Goal: Navigation & Orientation: Understand site structure

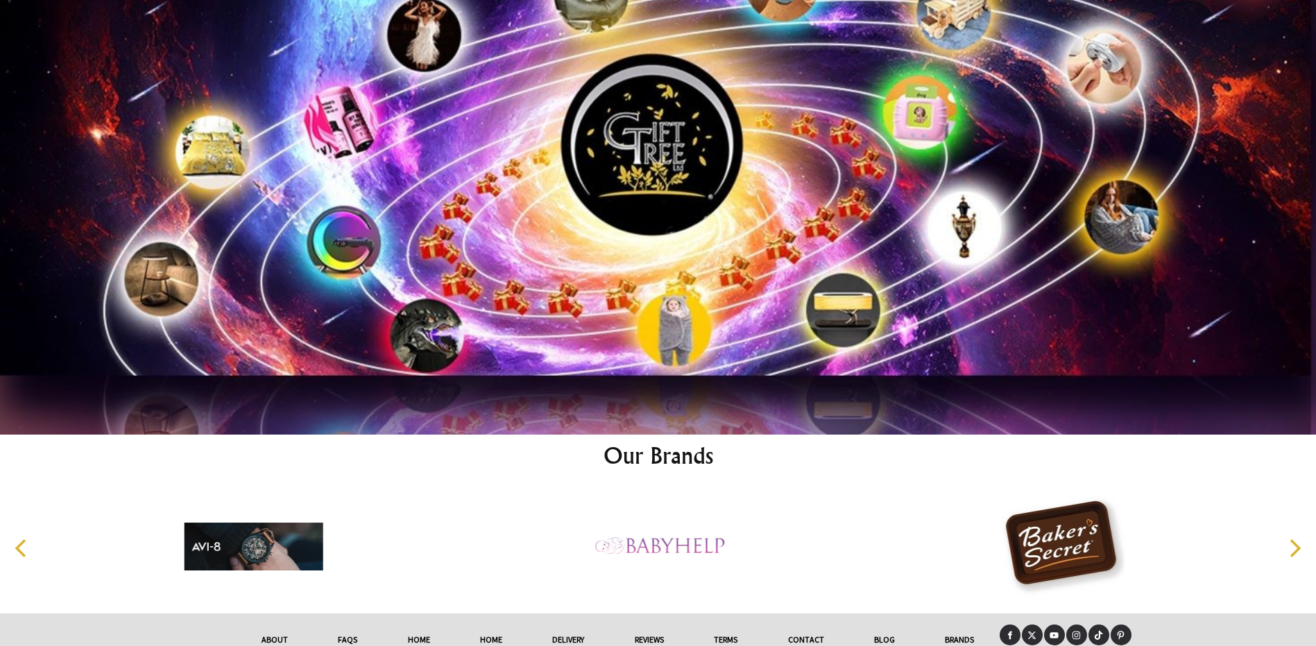
scroll to position [7243, 0]
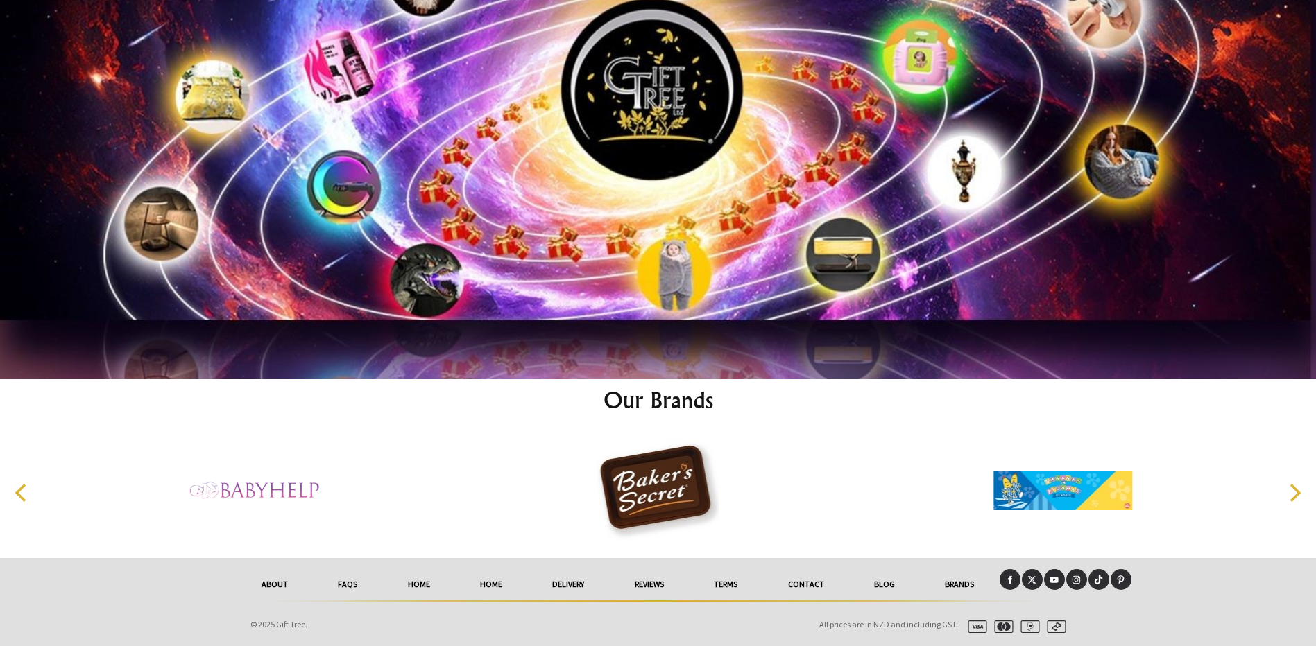
click at [565, 585] on link "delivery" at bounding box center [568, 584] width 82 height 31
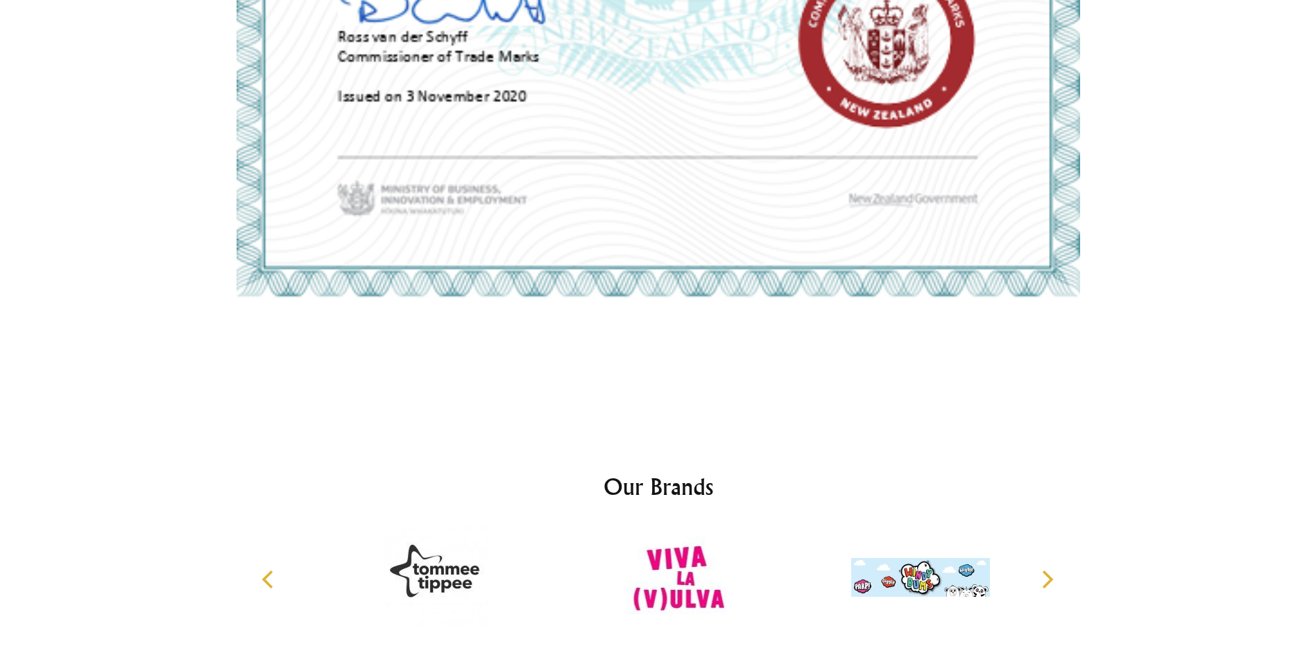
scroll to position [3532, 0]
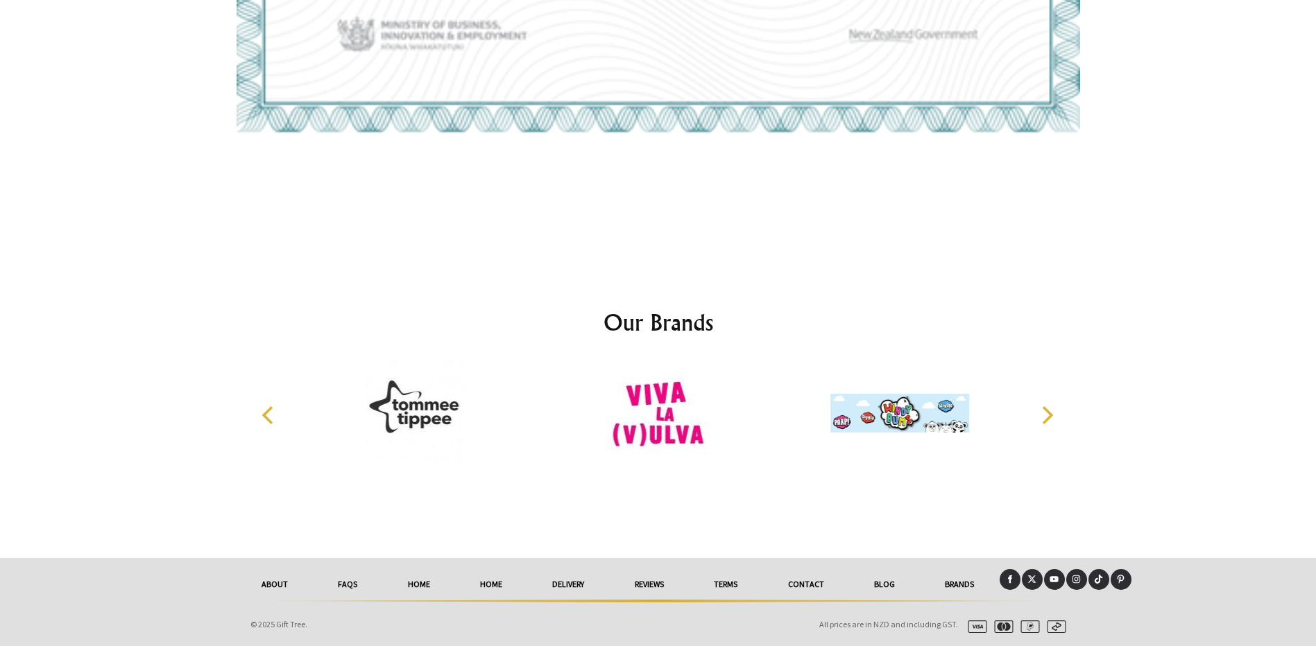
click at [873, 578] on link "Blog" at bounding box center [884, 584] width 71 height 31
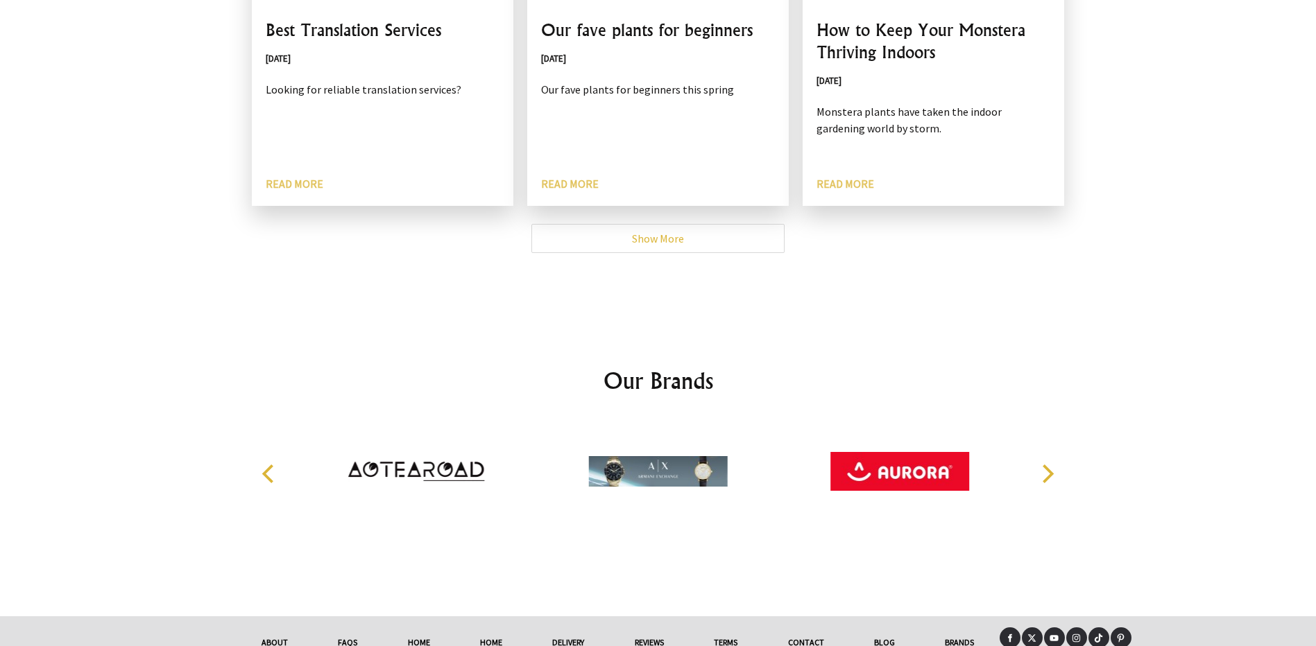
scroll to position [544, 0]
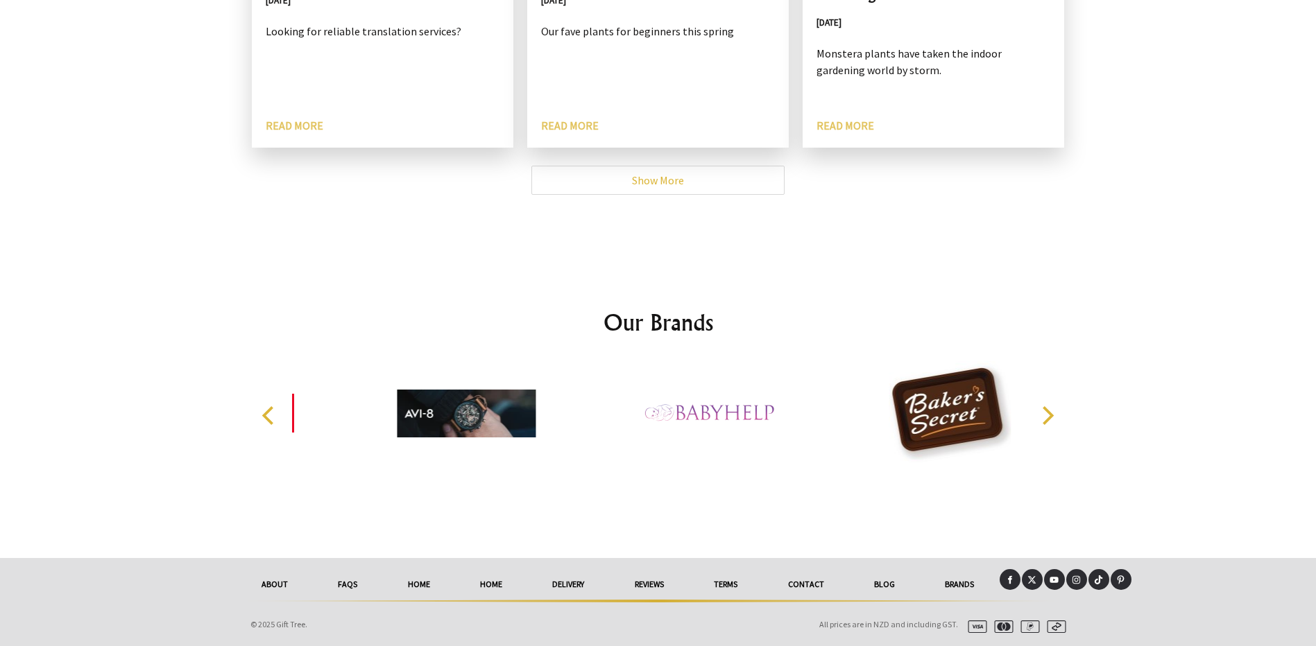
click at [633, 583] on link "reviews" at bounding box center [649, 584] width 79 height 31
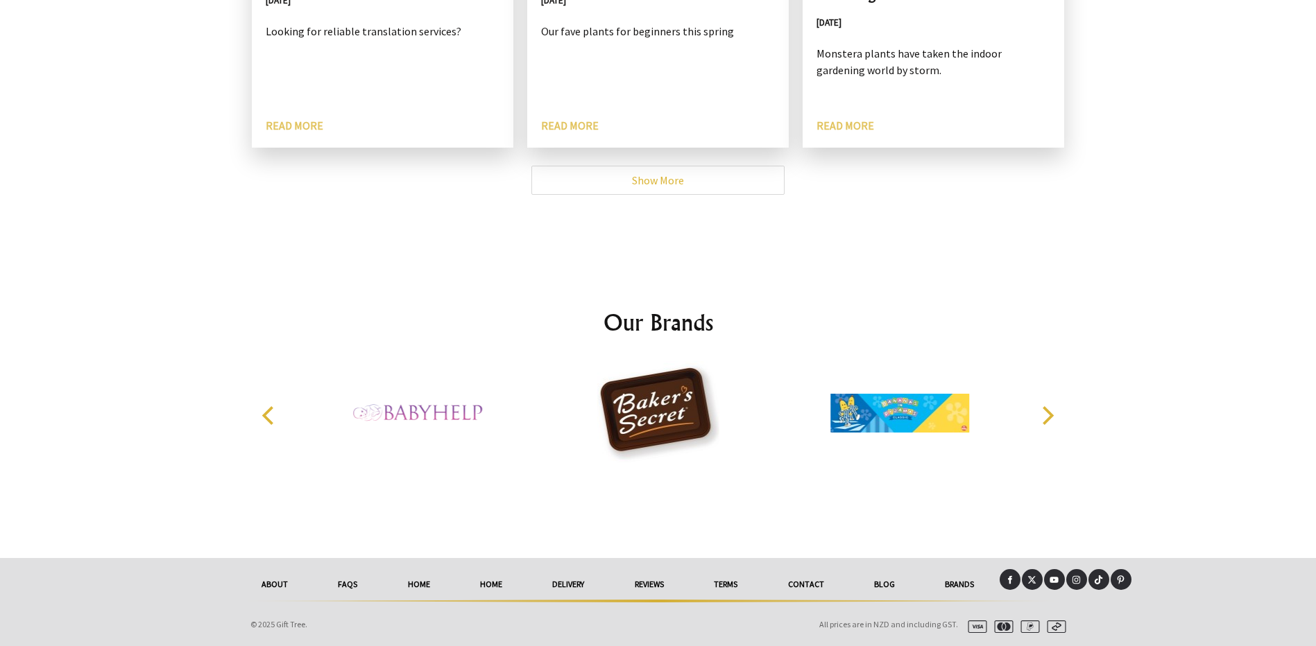
click at [266, 581] on link "About" at bounding box center [275, 584] width 76 height 31
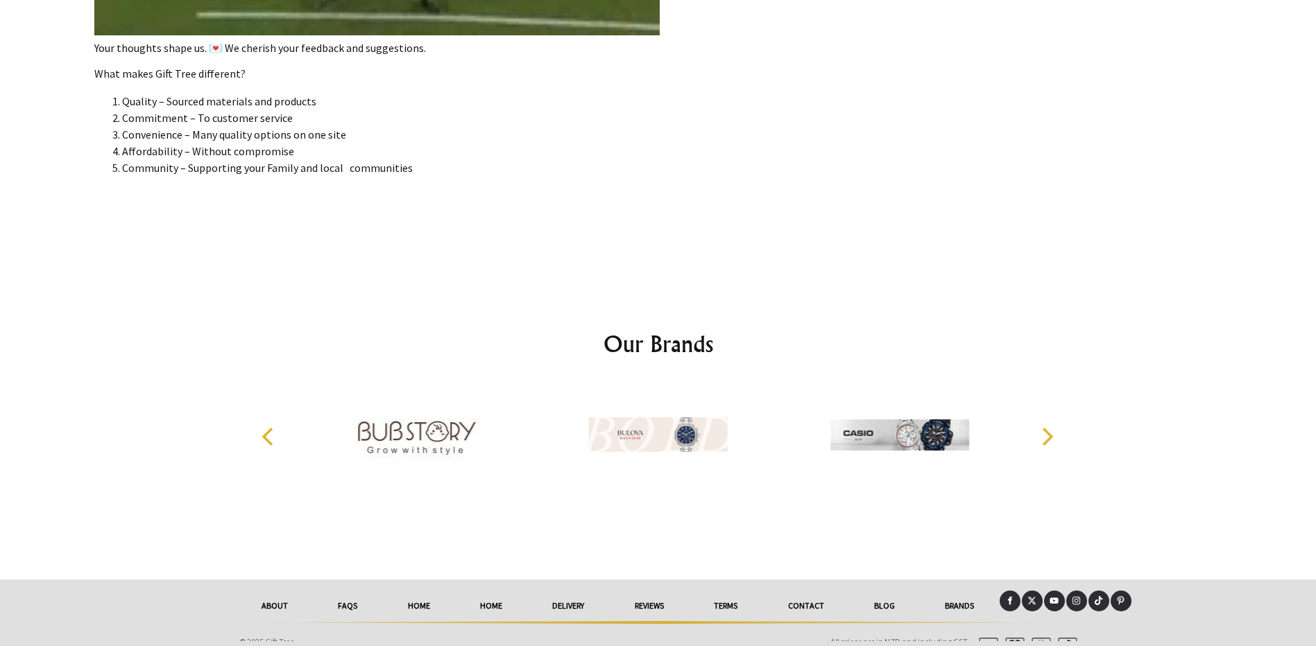
scroll to position [3039, 0]
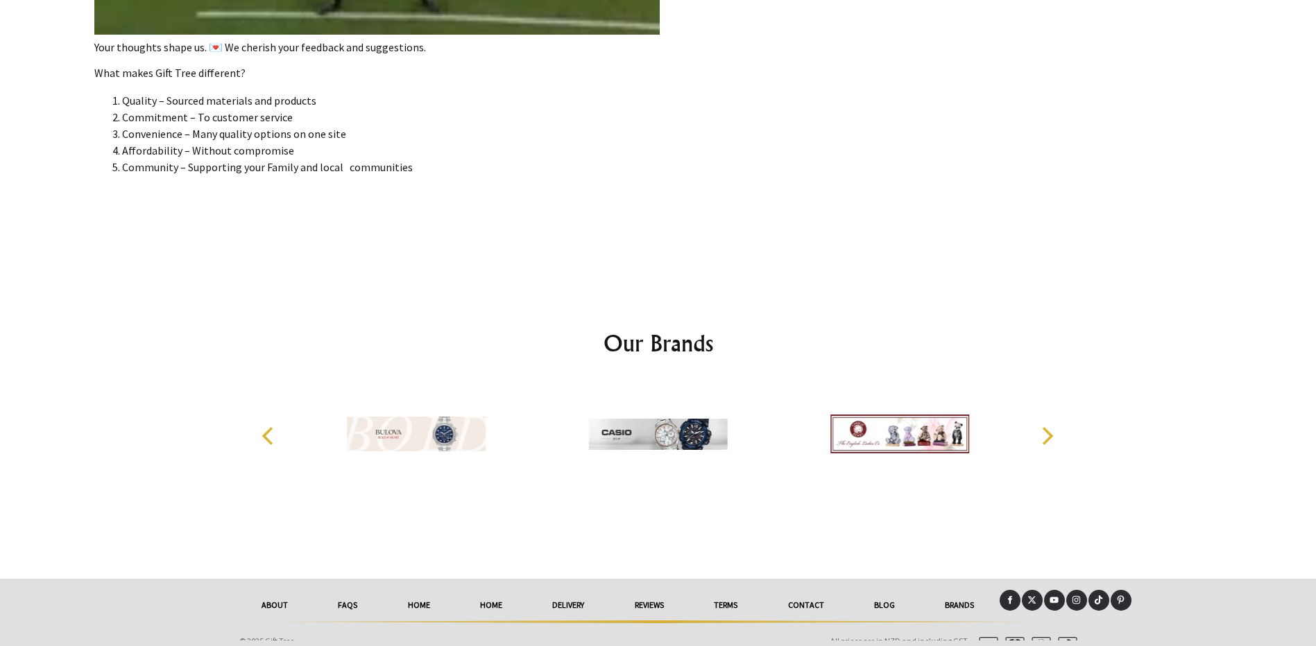
click at [809, 599] on link "Contact" at bounding box center [805, 605] width 86 height 31
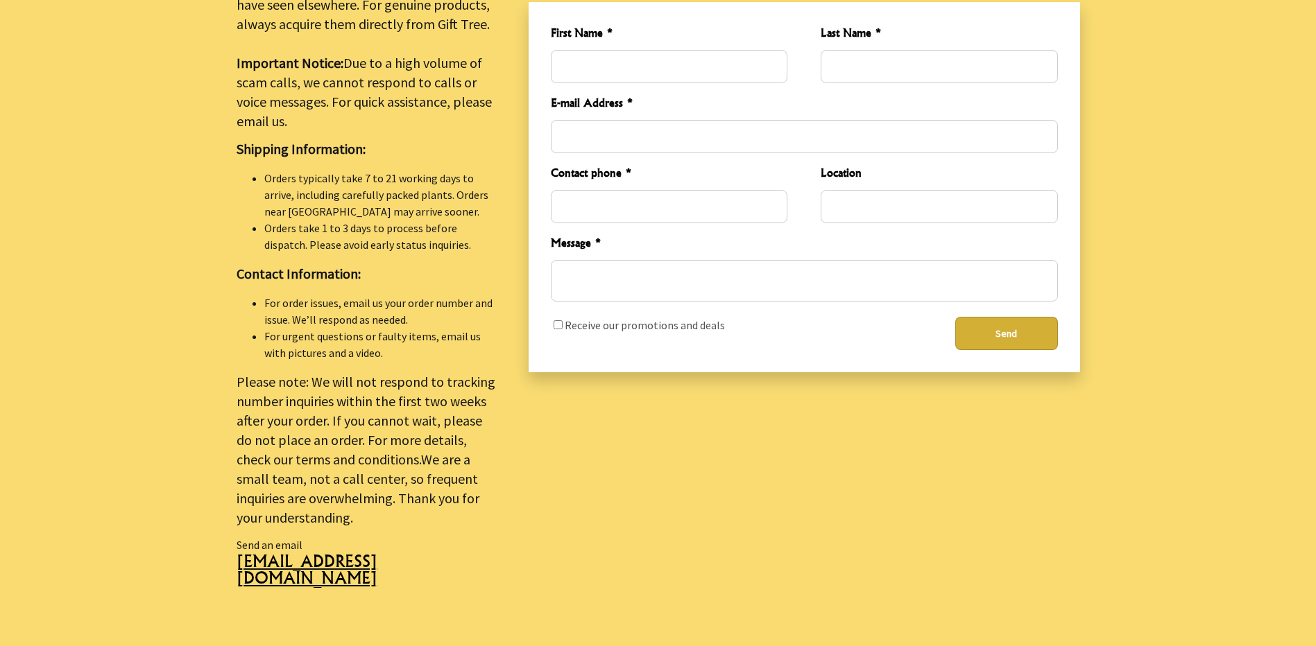
scroll to position [511, 0]
